Goal: Information Seeking & Learning: Learn about a topic

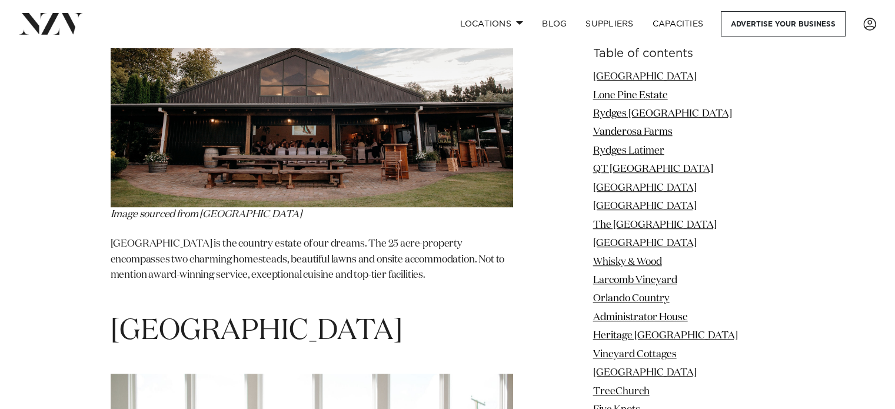
scroll to position [36586, 0]
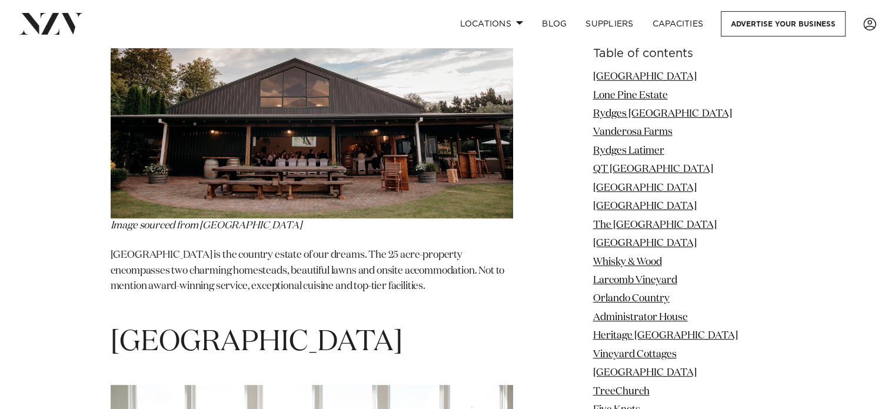
drag, startPoint x: 211, startPoint y: 176, endPoint x: 102, endPoint y: 139, distance: 115.4
copy span "Cape Estate Event & Wedding Venue"
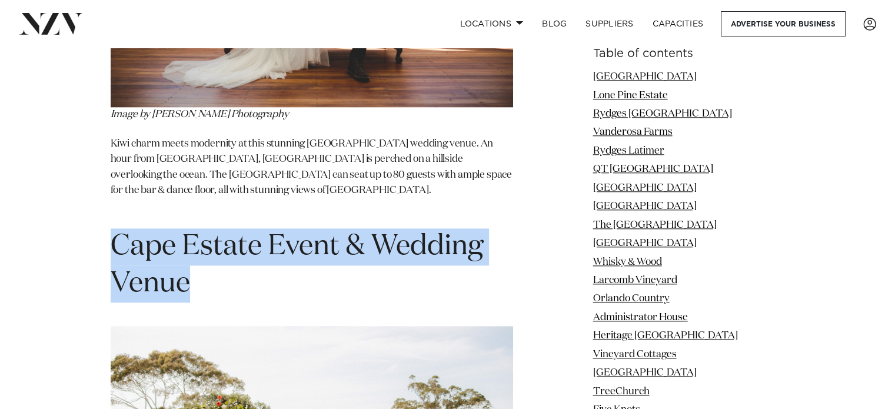
scroll to position [37123, 0]
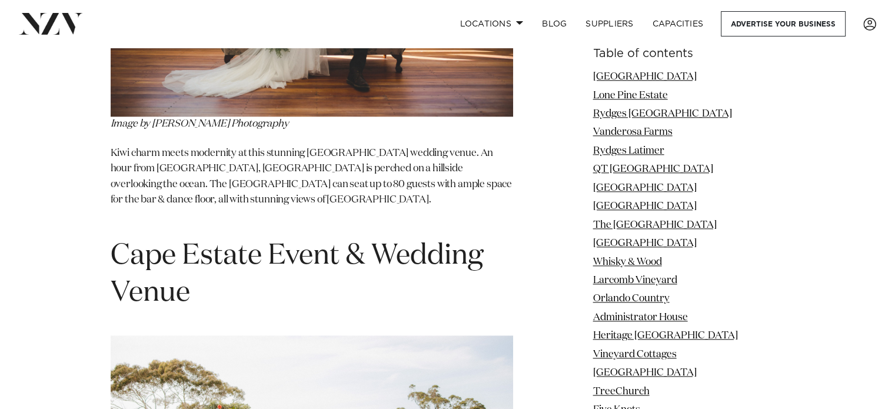
drag, startPoint x: 222, startPoint y: 102, endPoint x: 89, endPoint y: 112, distance: 132.7
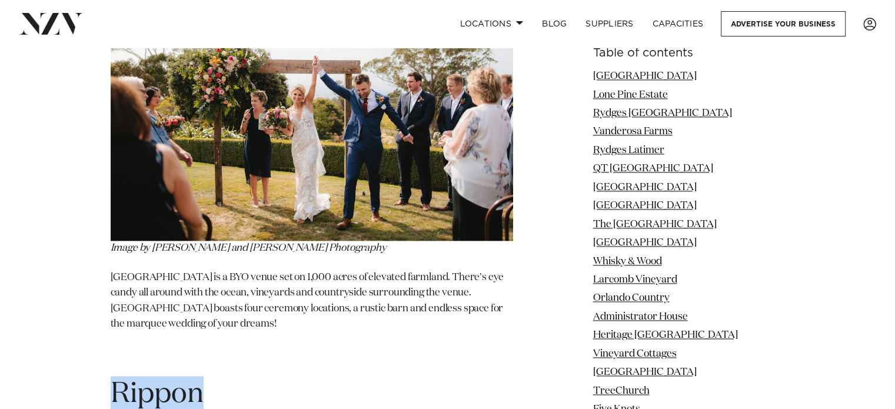
scroll to position [37486, 0]
drag, startPoint x: 324, startPoint y: 209, endPoint x: 104, endPoint y: 181, distance: 222.4
copy span "Tarureka Estate"
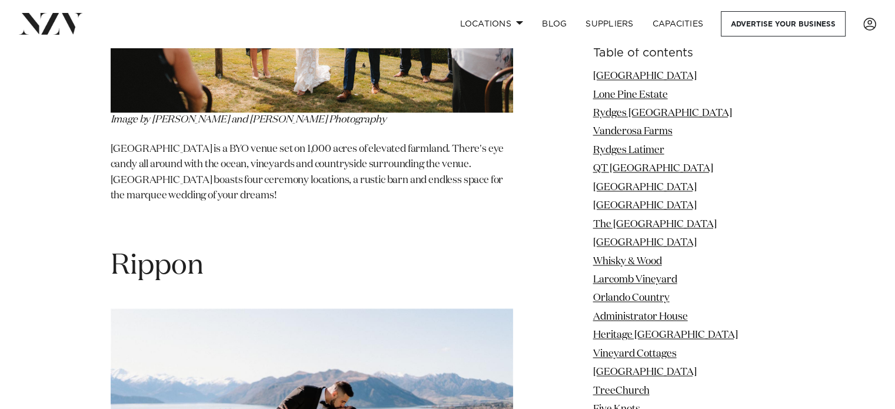
scroll to position [37618, 0]
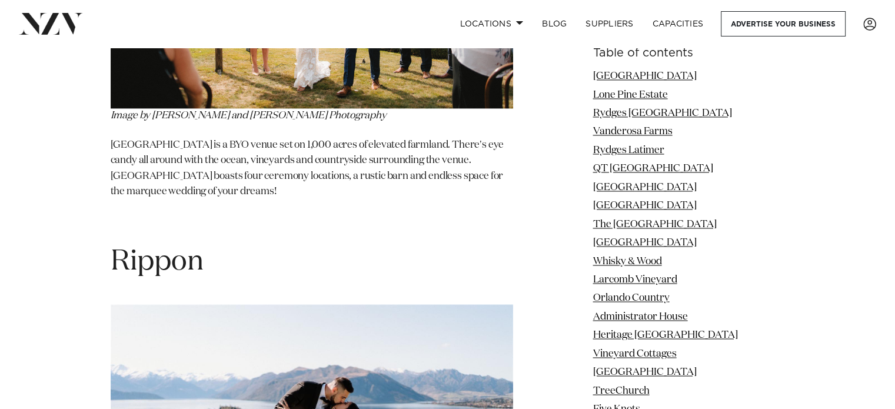
copy span "Tarureka Estate"
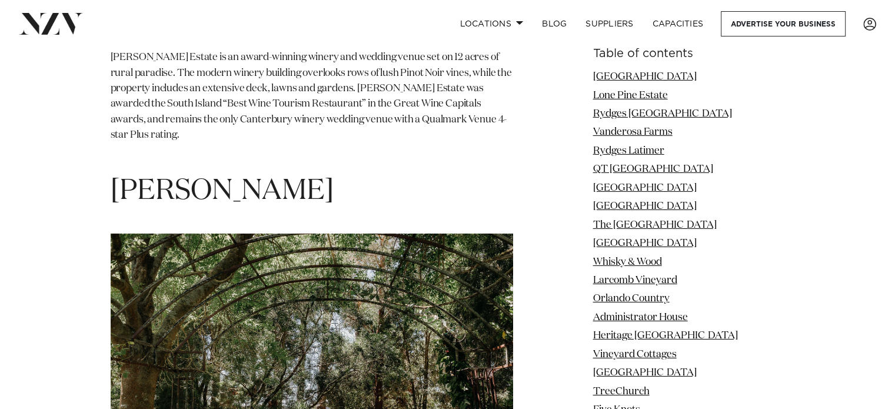
scroll to position [39706, 0]
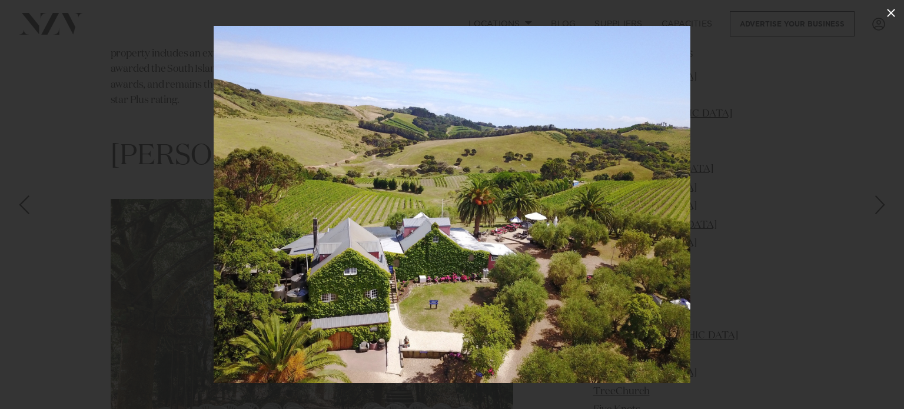
click at [892, 16] on icon at bounding box center [891, 13] width 14 height 14
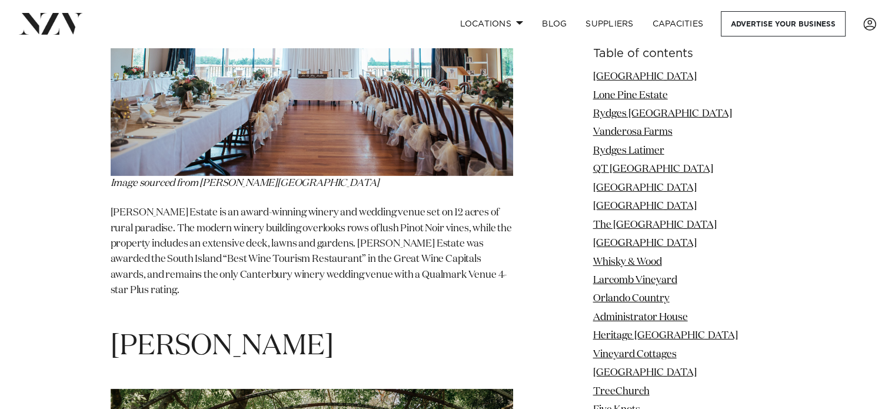
scroll to position [39410, 0]
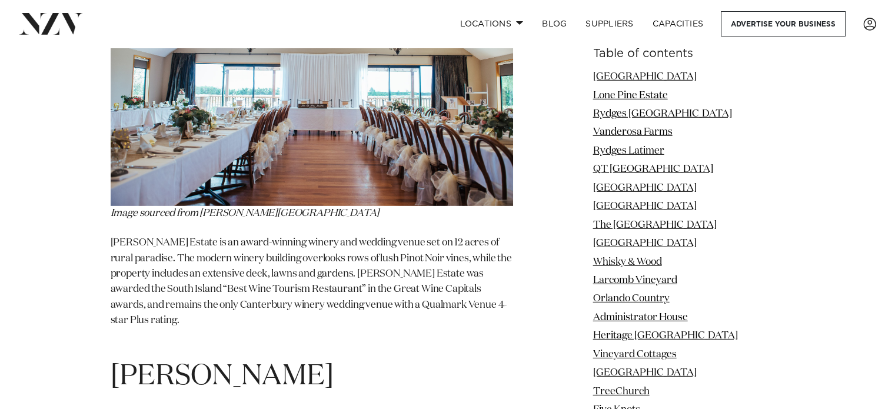
drag, startPoint x: 299, startPoint y: 159, endPoint x: 114, endPoint y: 165, distance: 184.9
copy span "Stonyridge"
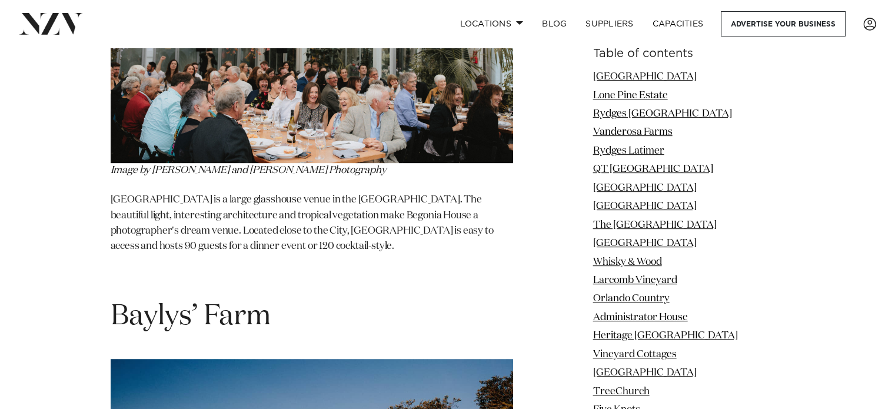
scroll to position [40891, 0]
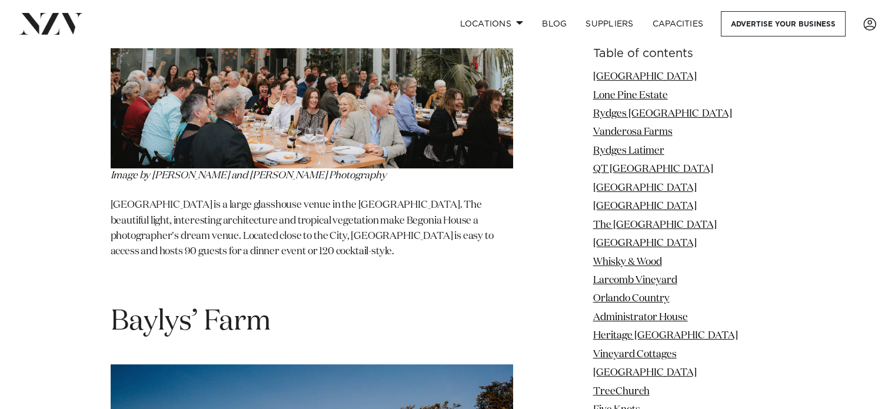
drag, startPoint x: 323, startPoint y: 139, endPoint x: 110, endPoint y: 137, distance: 213.0
copy span "The Milk Station"
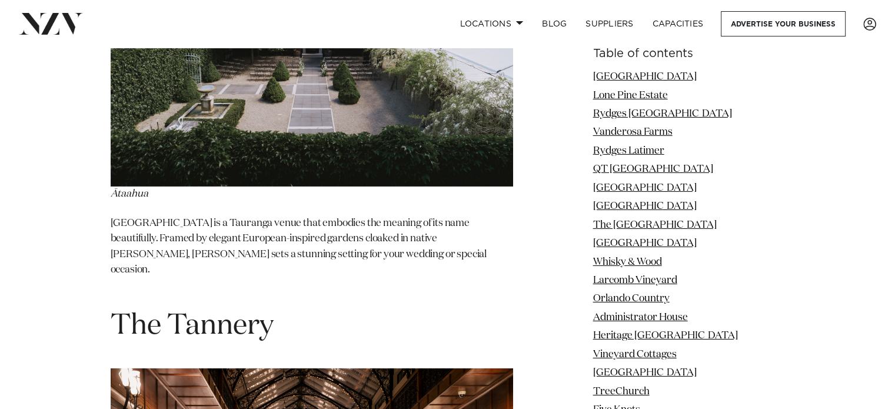
scroll to position [44081, 0]
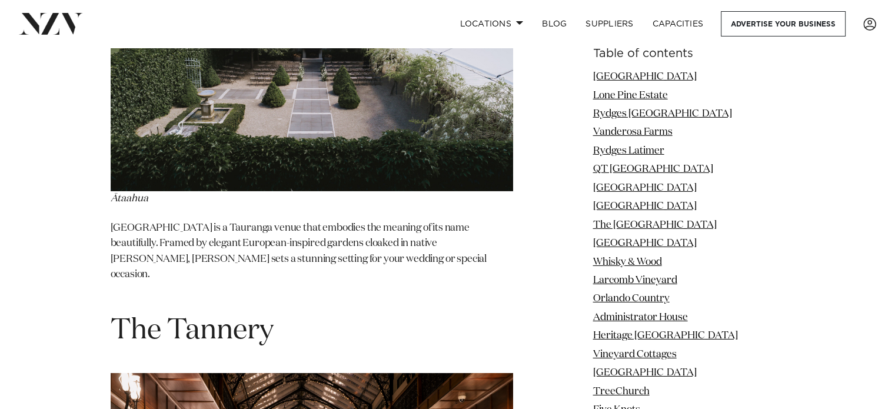
drag, startPoint x: 273, startPoint y: 96, endPoint x: 114, endPoint y: 87, distance: 159.2
copy span "[GEOGRAPHIC_DATA]"
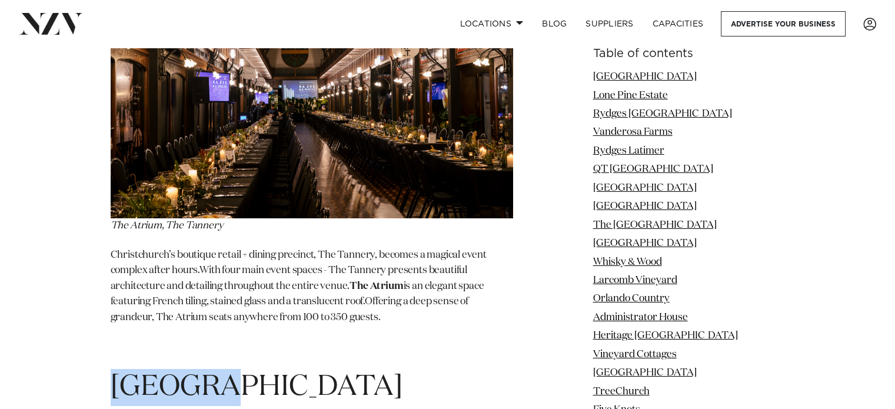
scroll to position [44503, 0]
drag, startPoint x: 117, startPoint y: 136, endPoint x: 378, endPoint y: 135, distance: 260.7
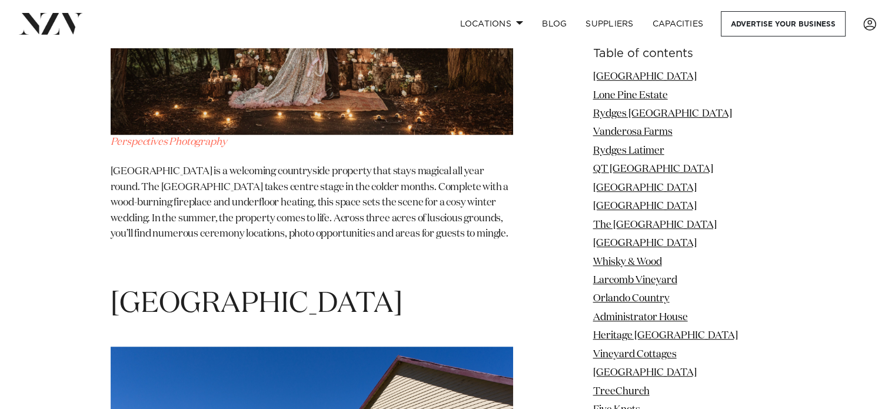
scroll to position [45531, 0]
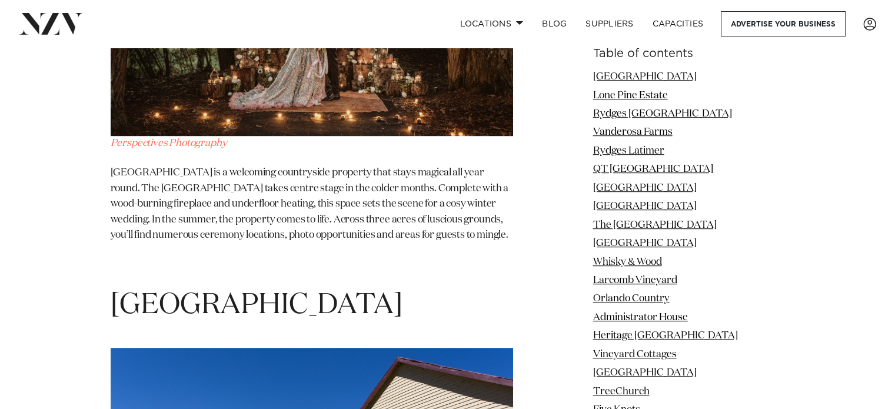
drag, startPoint x: 120, startPoint y: 60, endPoint x: 167, endPoint y: 54, distance: 47.5
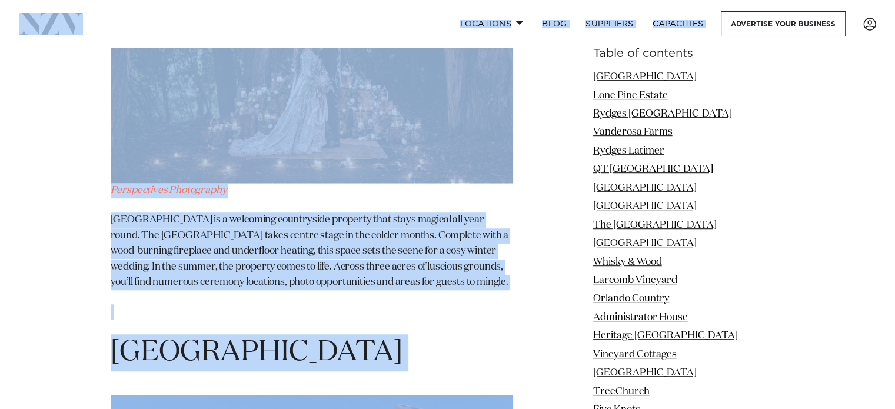
scroll to position [45459, 0]
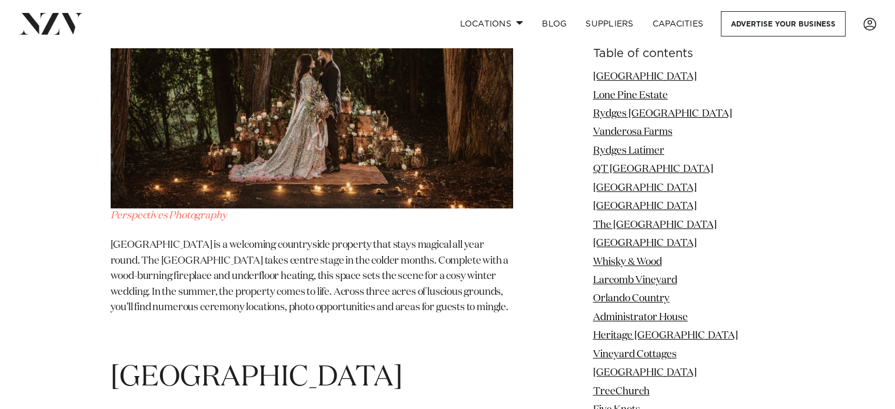
drag, startPoint x: 115, startPoint y: 53, endPoint x: 310, endPoint y: 137, distance: 211.9
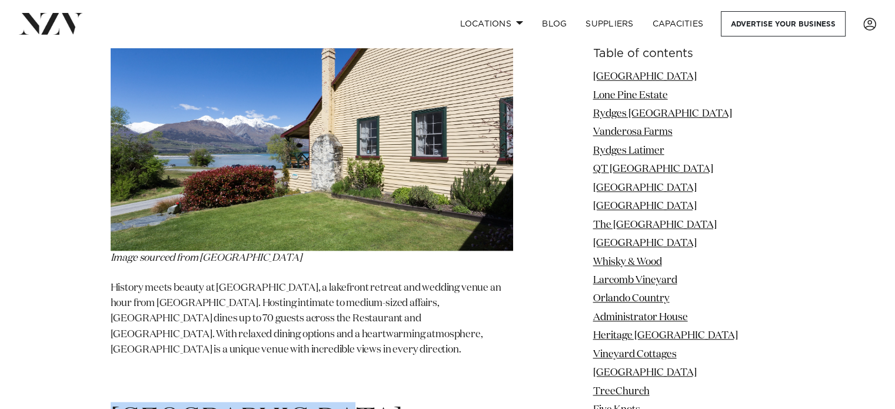
scroll to position [45901, 0]
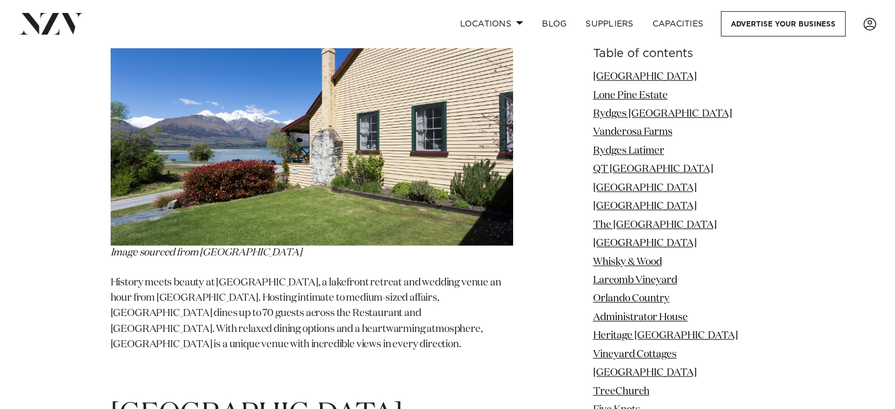
drag, startPoint x: 353, startPoint y: 153, endPoint x: 115, endPoint y: 157, distance: 237.8
copy span "Zealong Tea Estate"
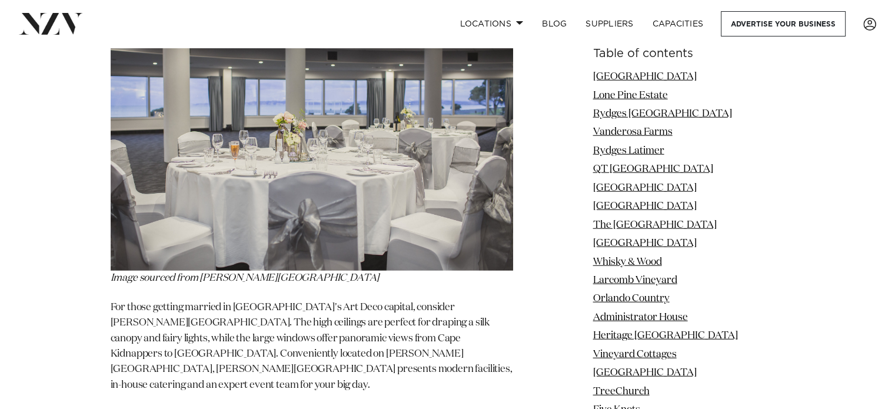
scroll to position [47797, 0]
drag, startPoint x: 507, startPoint y: 106, endPoint x: 86, endPoint y: 93, distance: 420.9
copy span "Oruawharo Homestead Limited"
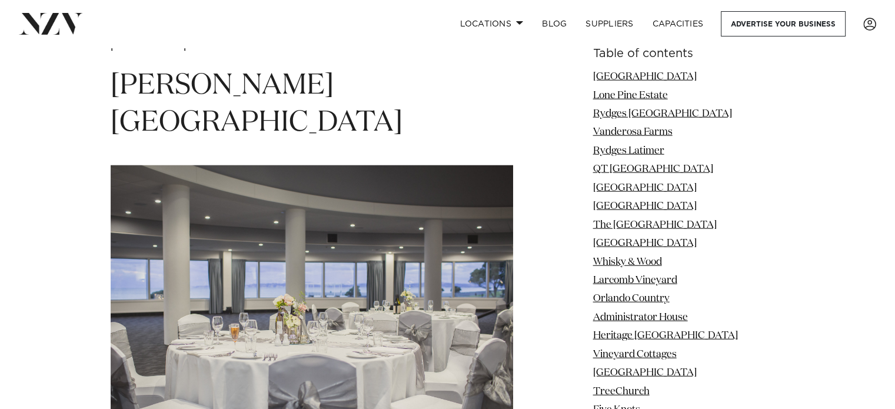
scroll to position [47690, 0]
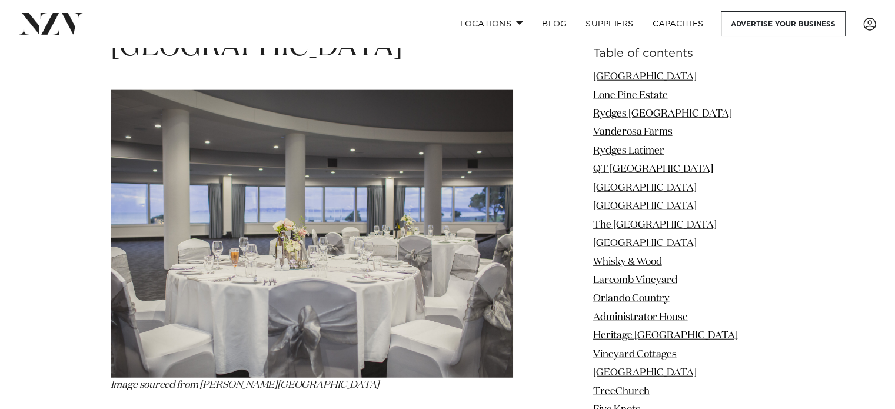
copy span "Oruawharo Homestead Limited"
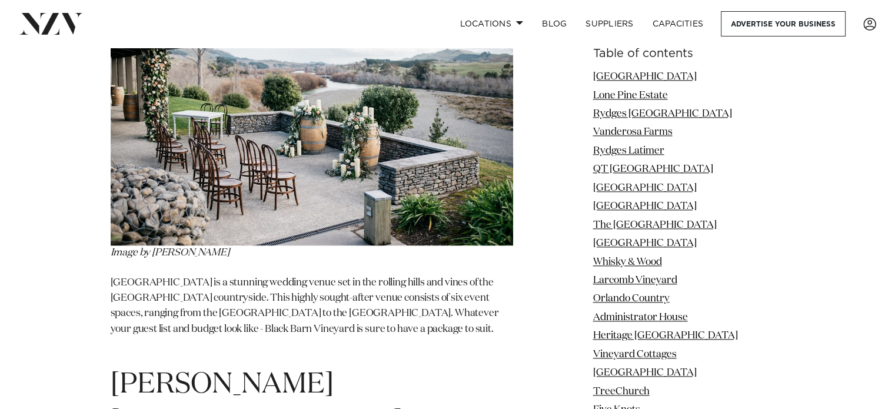
scroll to position [50708, 0]
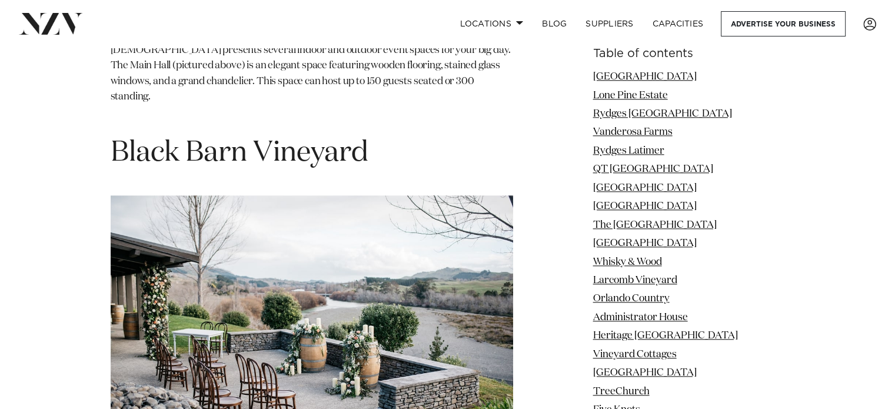
scroll to position [50480, 0]
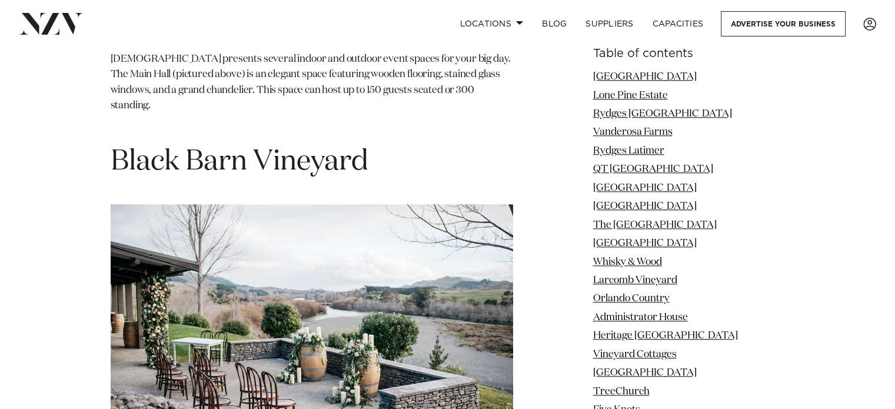
drag, startPoint x: 282, startPoint y: 136, endPoint x: 89, endPoint y: 152, distance: 193.1
copy span "[GEOGRAPHIC_DATA]"
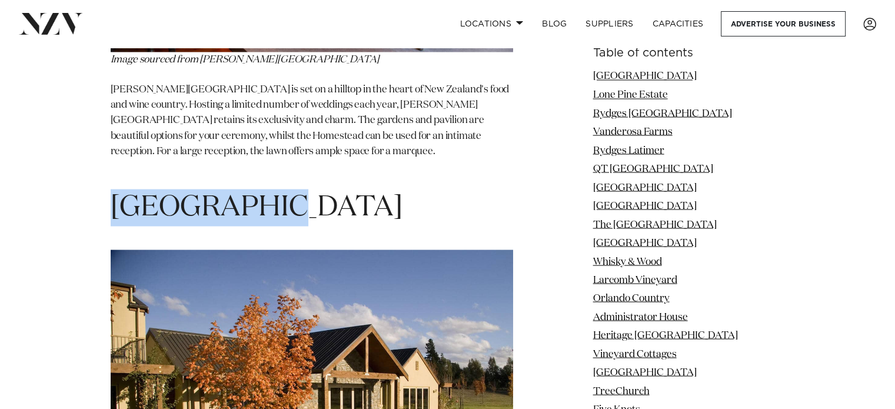
scroll to position [51383, 0]
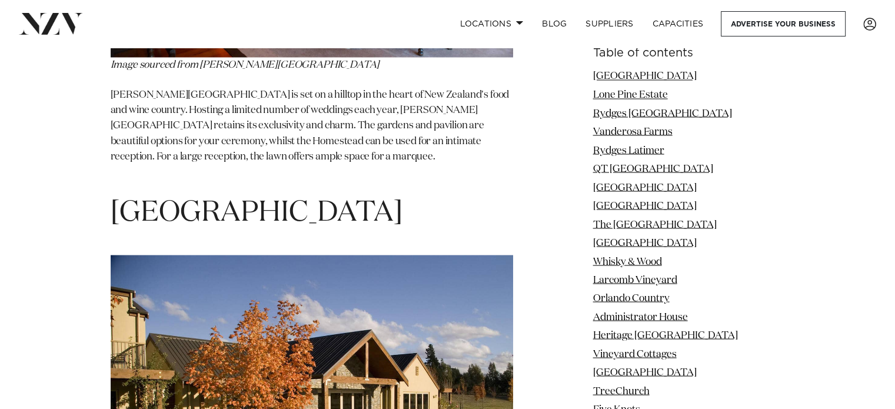
drag, startPoint x: 288, startPoint y: 136, endPoint x: 98, endPoint y: 157, distance: 191.2
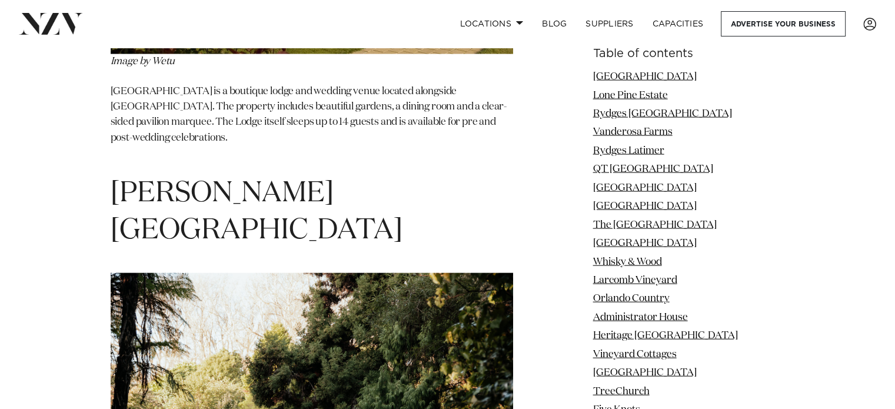
scroll to position [51841, 0]
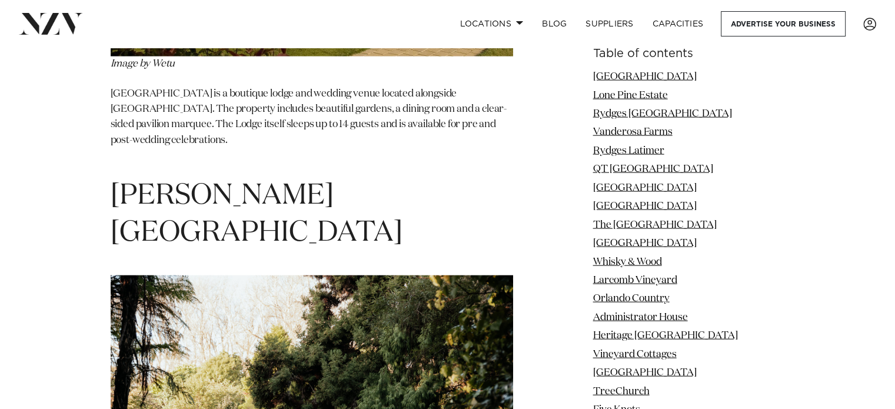
drag, startPoint x: 312, startPoint y: 131, endPoint x: 79, endPoint y: 132, distance: 233.0
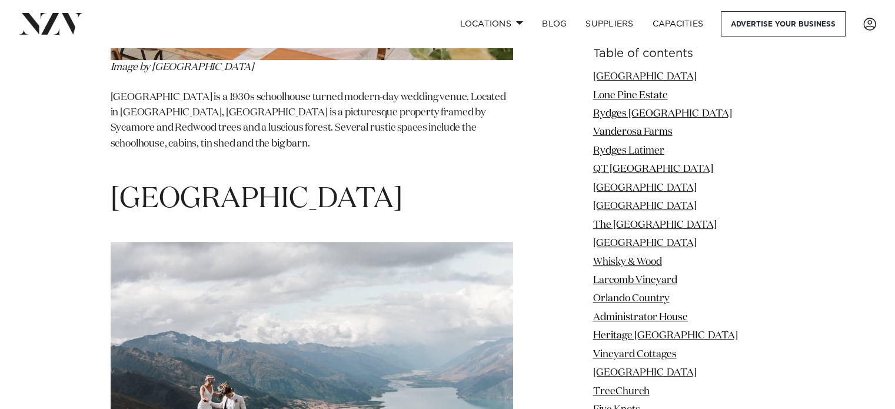
scroll to position [54239, 0]
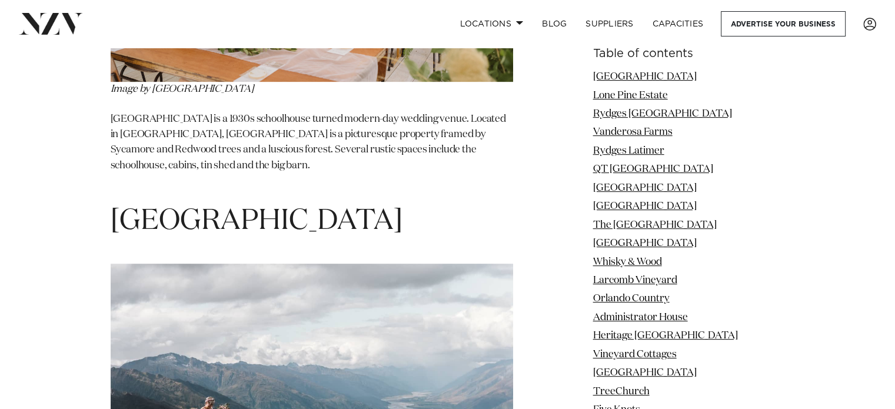
drag, startPoint x: 114, startPoint y: 64, endPoint x: 335, endPoint y: 61, distance: 221.3
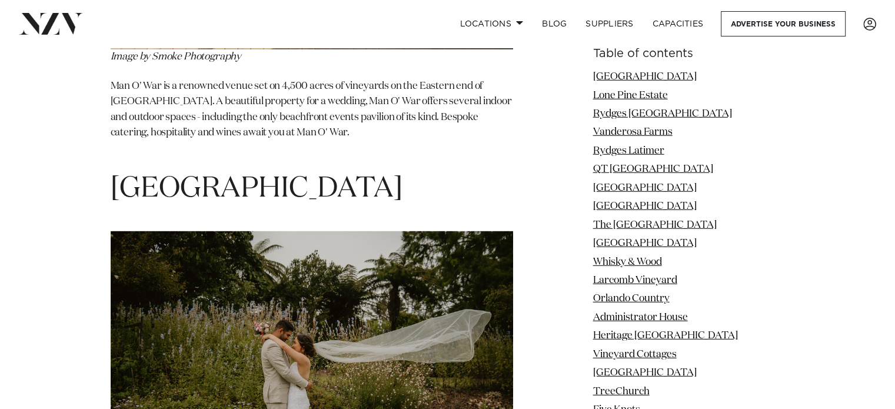
scroll to position [57010, 0]
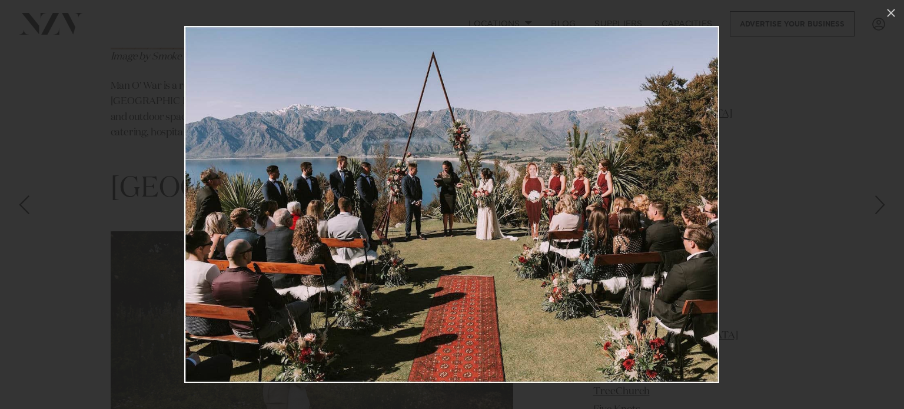
click at [536, 105] on img at bounding box center [451, 204] width 535 height 357
click at [854, 202] on div at bounding box center [452, 204] width 904 height 409
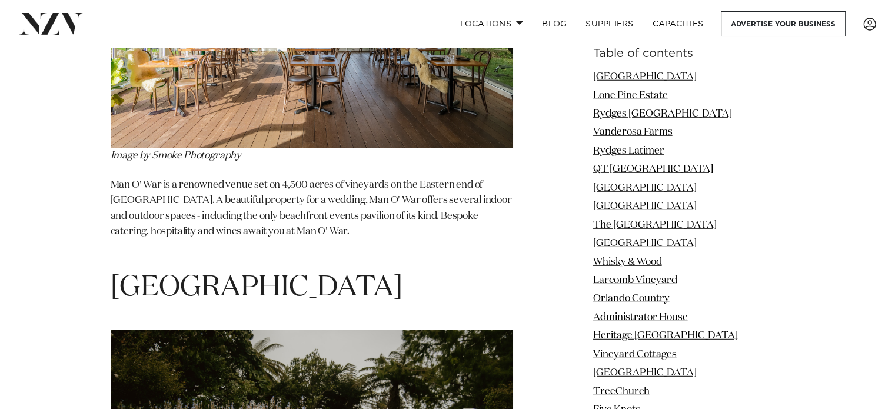
scroll to position [56910, 0]
drag, startPoint x: 317, startPoint y: 125, endPoint x: 105, endPoint y: 129, distance: 211.9
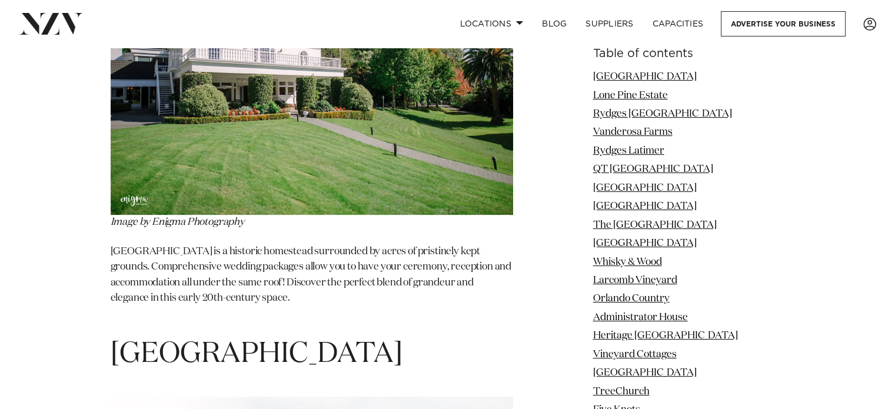
scroll to position [58690, 0]
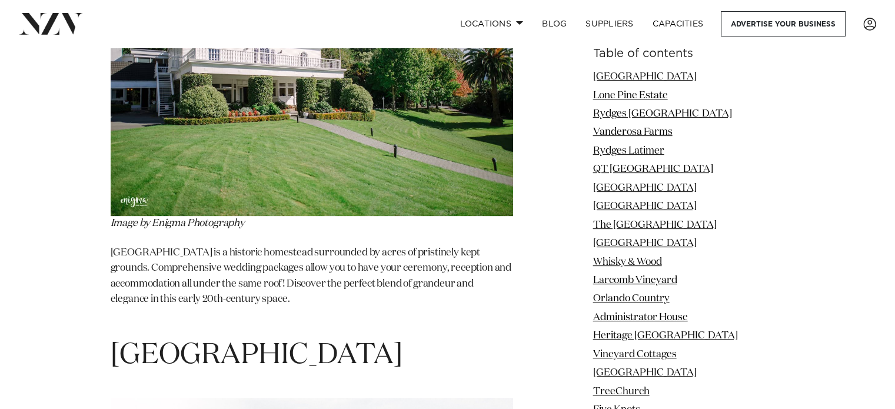
drag, startPoint x: 288, startPoint y: 133, endPoint x: 101, endPoint y: 115, distance: 187.4
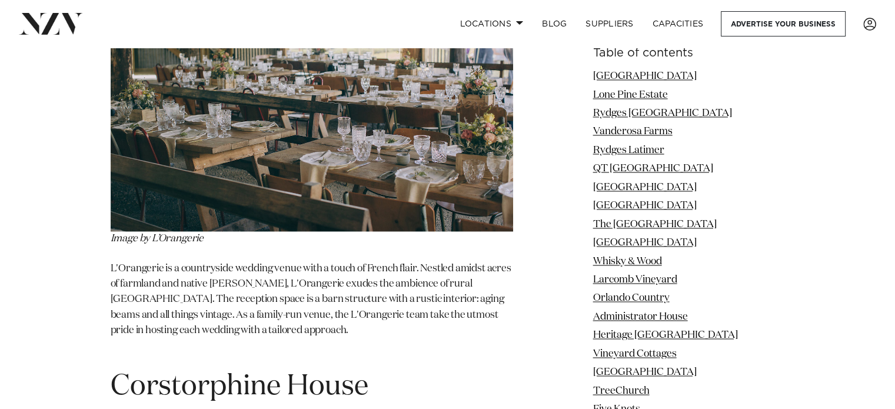
scroll to position [59991, 0]
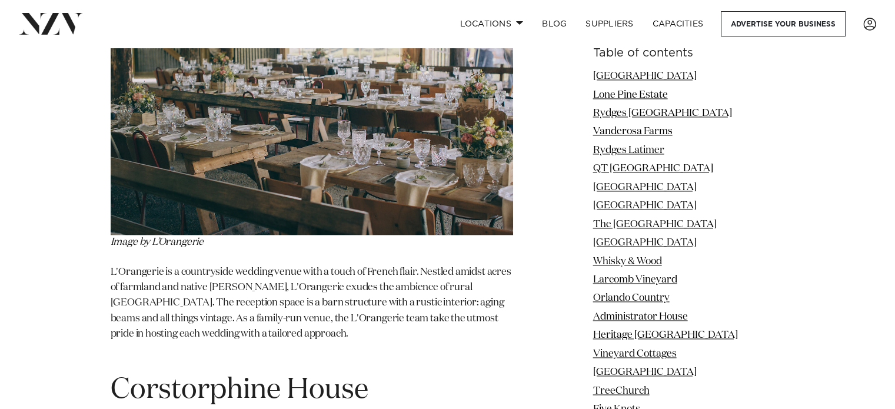
drag, startPoint x: 275, startPoint y: 212, endPoint x: 122, endPoint y: 181, distance: 156.1
drag, startPoint x: 310, startPoint y: 199, endPoint x: 99, endPoint y: 216, distance: 211.9
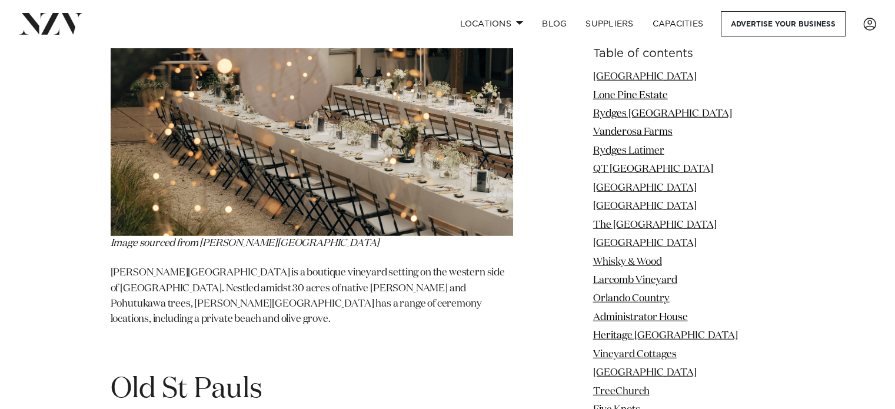
scroll to position [61364, 0]
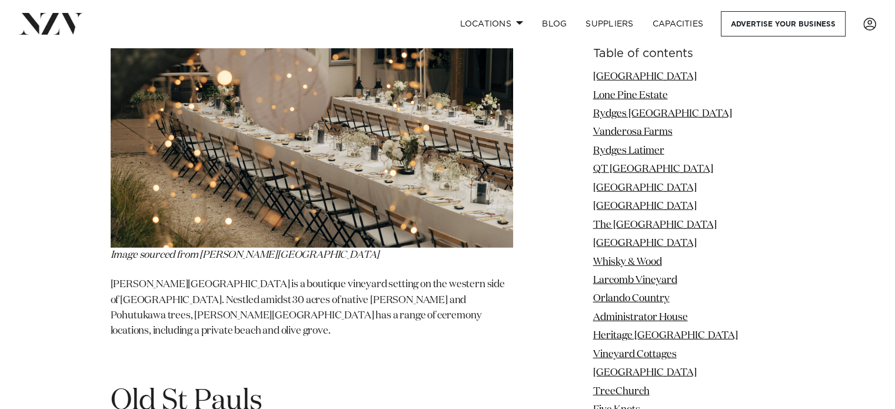
drag, startPoint x: 378, startPoint y: 218, endPoint x: 107, endPoint y: 209, distance: 270.9
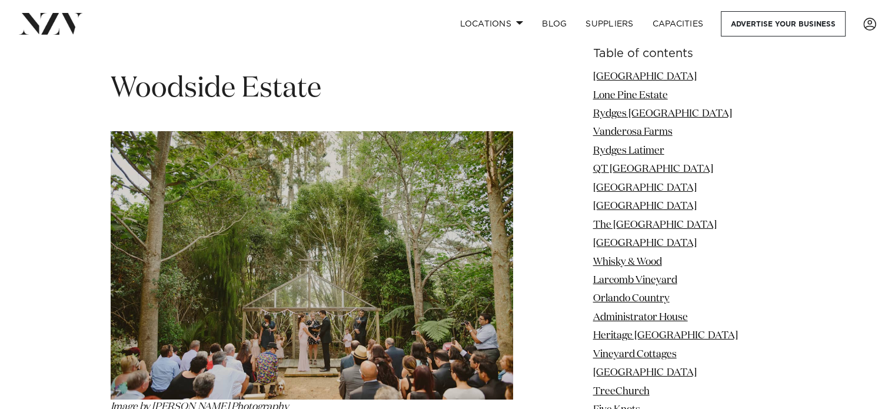
scroll to position [62168, 0]
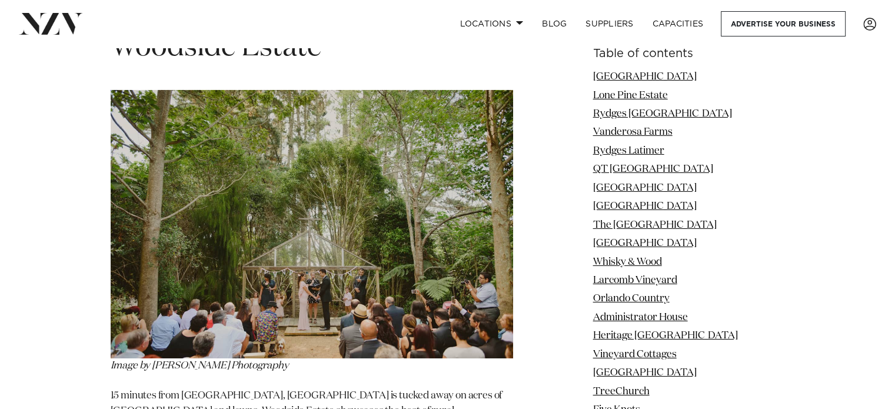
drag, startPoint x: 155, startPoint y: 219, endPoint x: 234, endPoint y: 226, distance: 79.8
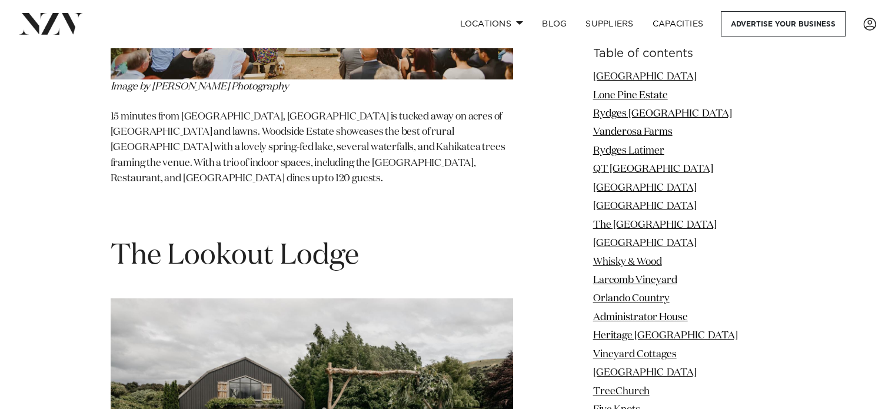
scroll to position [62449, 0]
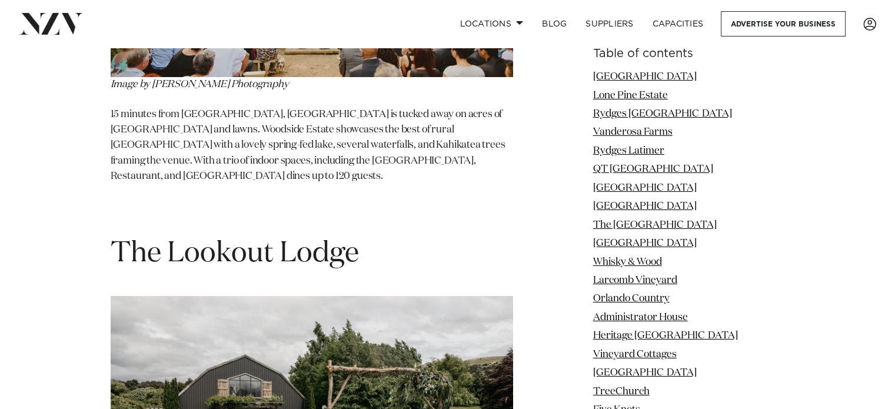
drag, startPoint x: 121, startPoint y: 64, endPoint x: 437, endPoint y: 88, distance: 316.9
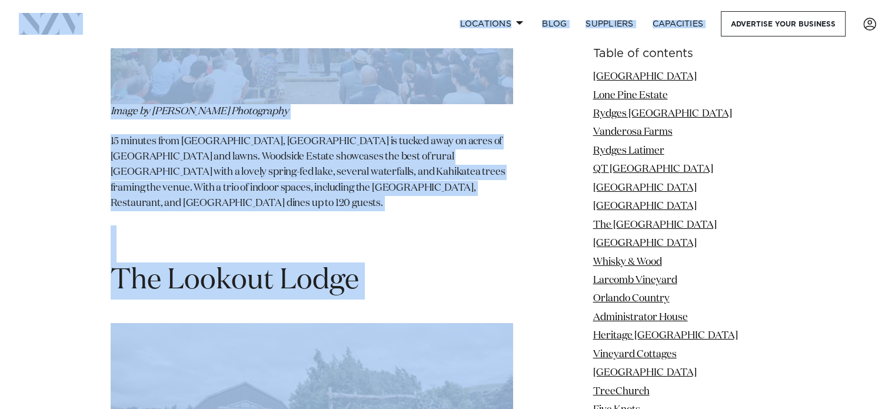
scroll to position [62412, 0]
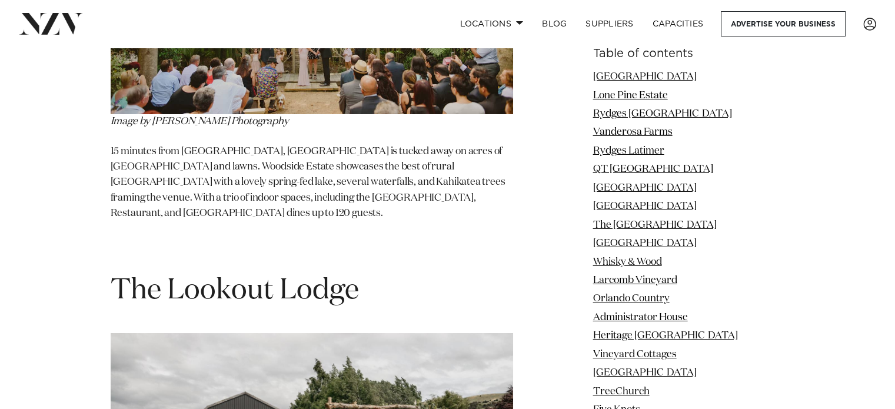
drag, startPoint x: 434, startPoint y: 78, endPoint x: 108, endPoint y: 98, distance: 326.6
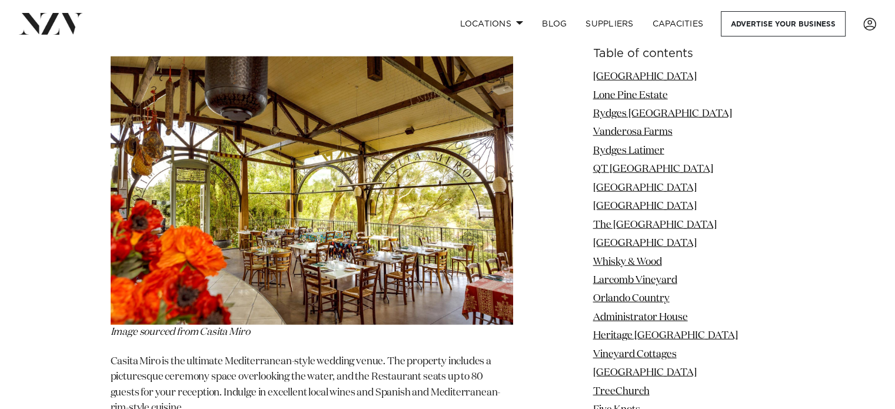
scroll to position [65567, 0]
drag, startPoint x: 301, startPoint y: 164, endPoint x: 108, endPoint y: 164, distance: 193.6
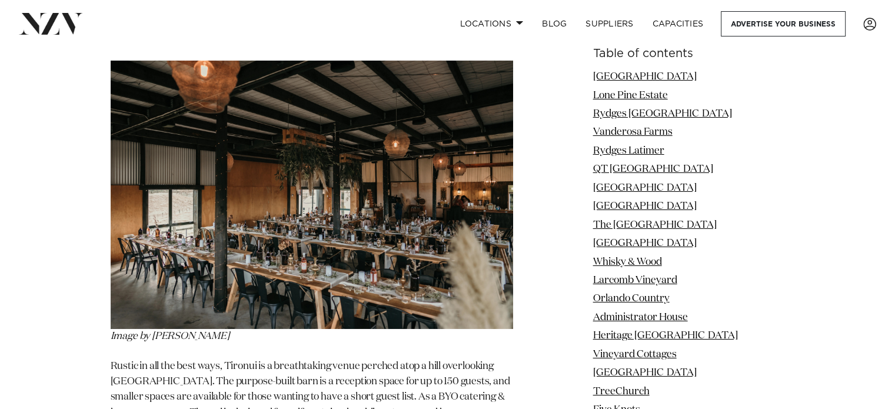
scroll to position [66927, 0]
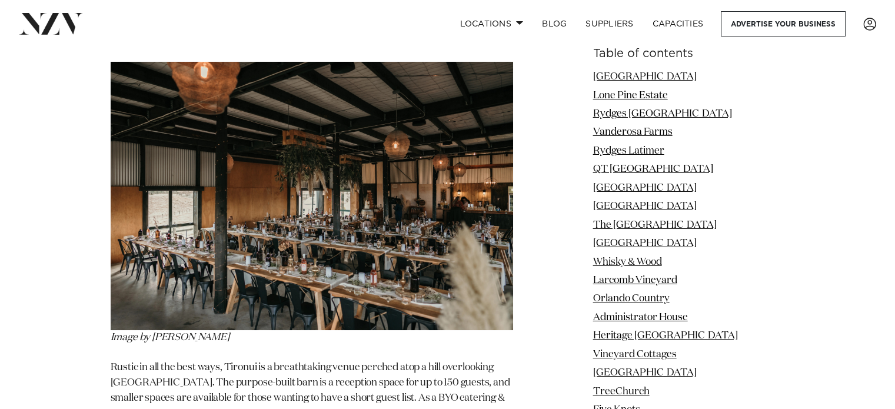
drag, startPoint x: 221, startPoint y: 88, endPoint x: 118, endPoint y: 90, distance: 103.6
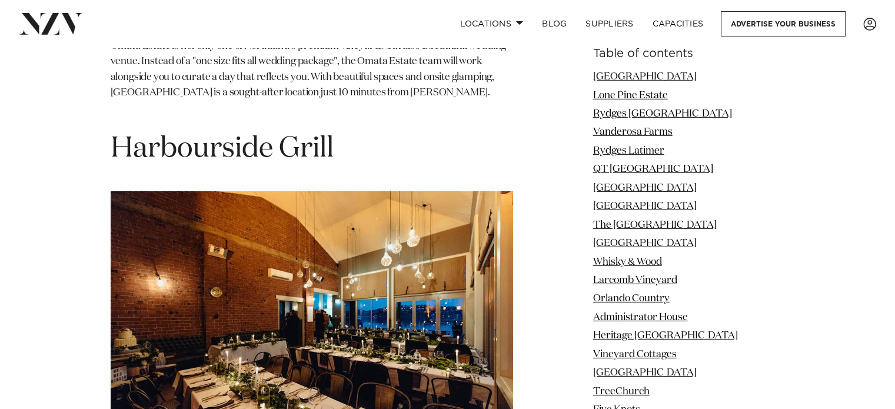
scroll to position [66328, 0]
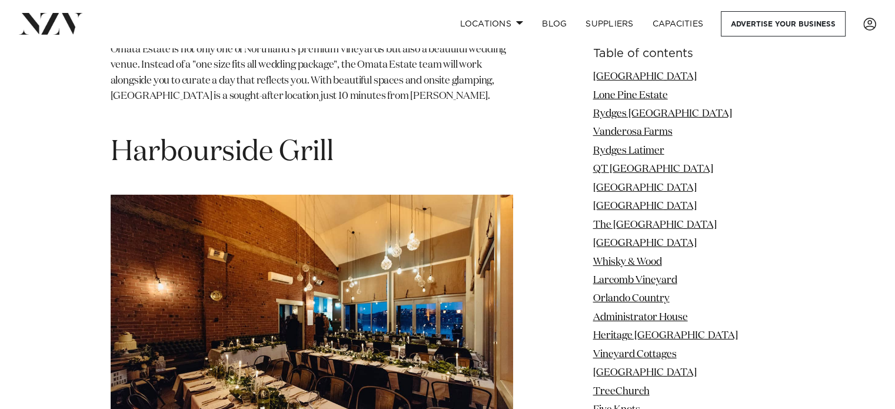
drag, startPoint x: 254, startPoint y: 250, endPoint x: 118, endPoint y: 250, distance: 135.9
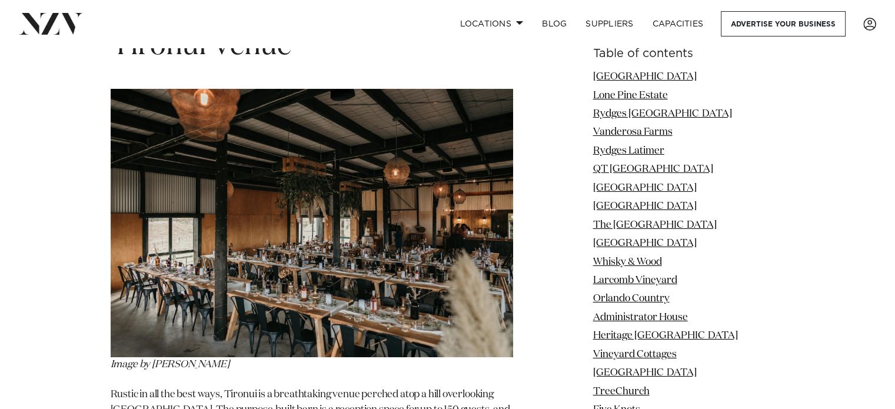
scroll to position [66903, 0]
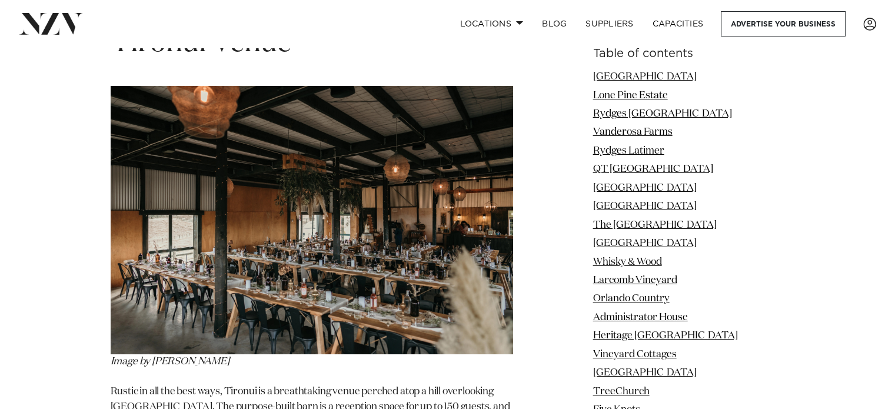
drag, startPoint x: 233, startPoint y: 132, endPoint x: 106, endPoint y: 128, distance: 127.2
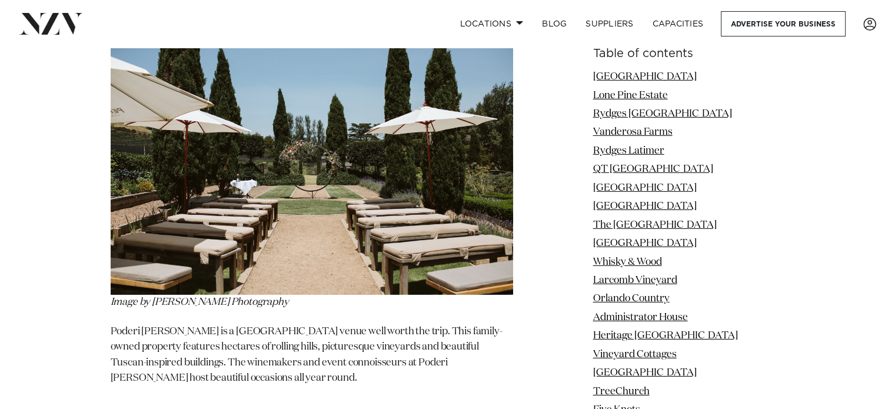
scroll to position [70935, 0]
drag, startPoint x: 117, startPoint y: 75, endPoint x: 408, endPoint y: 76, distance: 290.7
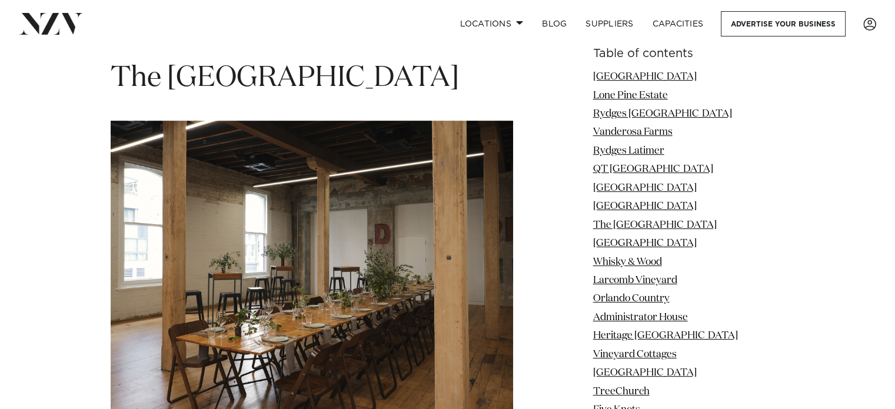
scroll to position [5027, 0]
